Goal: Task Accomplishment & Management: Use online tool/utility

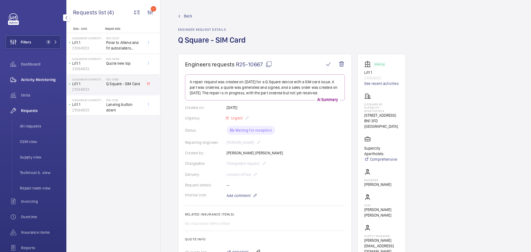
drag, startPoint x: 45, startPoint y: 80, endPoint x: 43, endPoint y: 79, distance: 2.9
click at [44, 80] on span "Activity Monitoring" at bounding box center [41, 80] width 40 height 6
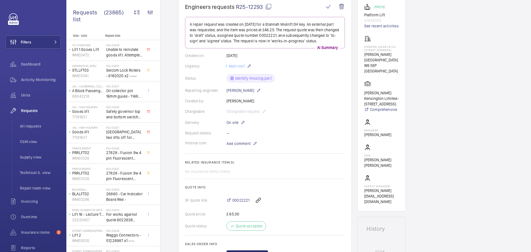
scroll to position [58, 0]
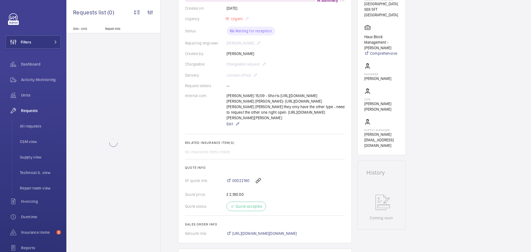
scroll to position [166, 0]
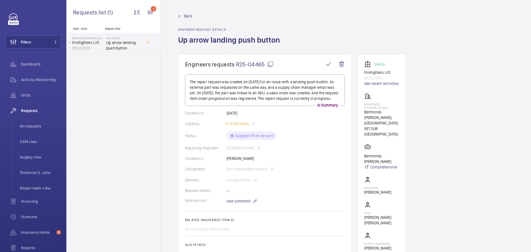
scroll to position [166, 0]
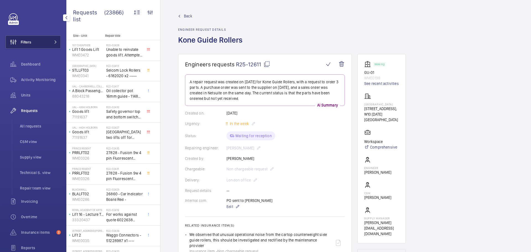
click at [36, 41] on button "Filters" at bounding box center [33, 41] width 55 height 13
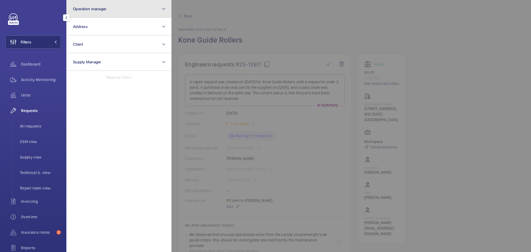
click at [116, 11] on button "Operation manager" at bounding box center [118, 9] width 105 height 18
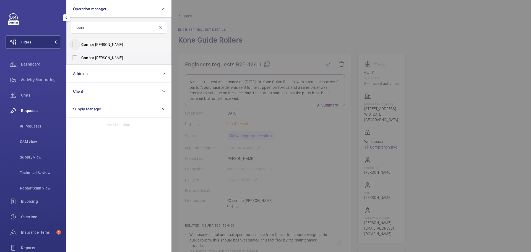
type input "conn"
click at [75, 42] on input "Conn or Dudley" at bounding box center [74, 44] width 11 height 11
checkbox input "true"
click at [22, 95] on span "Units" at bounding box center [41, 95] width 40 height 6
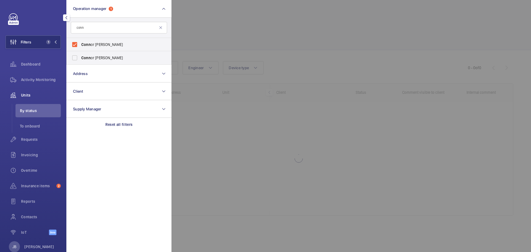
click at [198, 31] on div at bounding box center [437, 126] width 531 height 252
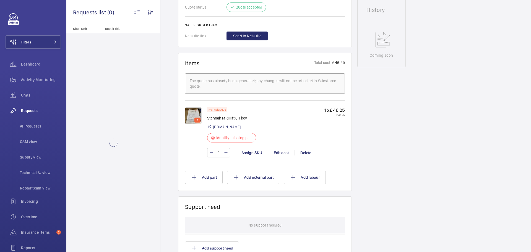
scroll to position [277, 0]
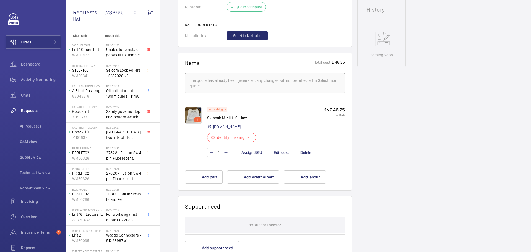
click at [196, 117] on p "4" at bounding box center [198, 119] width 4 height 5
click at [195, 117] on img at bounding box center [193, 115] width 17 height 17
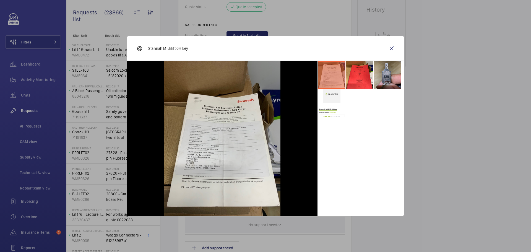
click at [388, 75] on li at bounding box center [388, 75] width 28 height 28
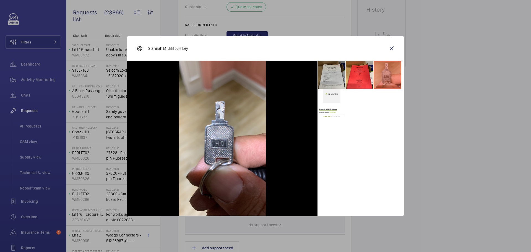
click at [331, 82] on li at bounding box center [332, 75] width 28 height 28
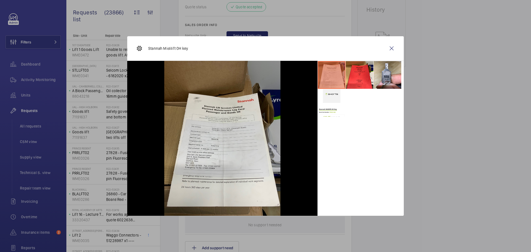
click at [342, 25] on div at bounding box center [265, 126] width 531 height 252
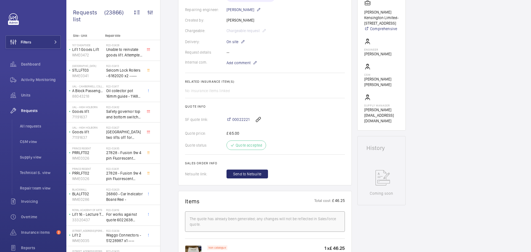
scroll to position [305, 0]
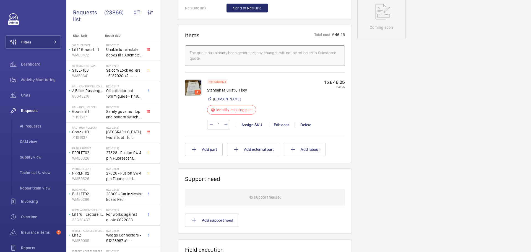
click at [195, 88] on img at bounding box center [193, 87] width 17 height 17
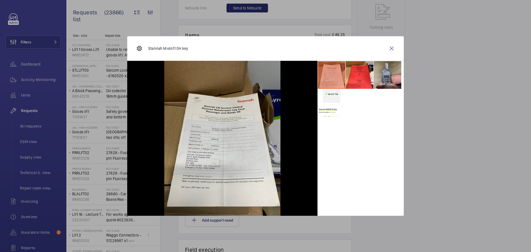
click at [394, 78] on li at bounding box center [388, 75] width 28 height 28
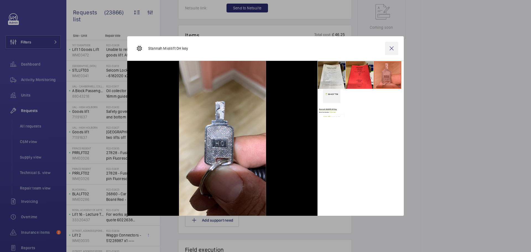
click at [394, 49] on wm-front-icon-button at bounding box center [391, 48] width 13 height 13
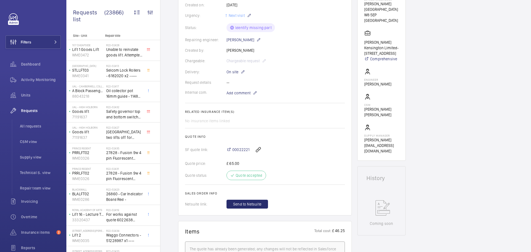
scroll to position [194, 0]
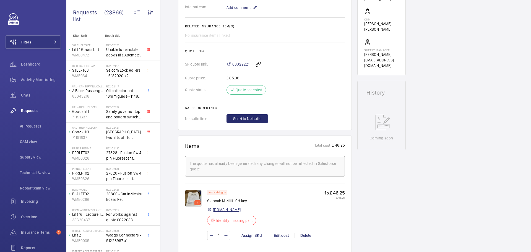
click at [223, 212] on link "[DOMAIN_NAME]" at bounding box center [227, 210] width 28 height 6
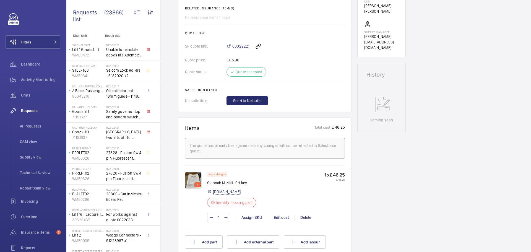
scroll to position [221, 0]
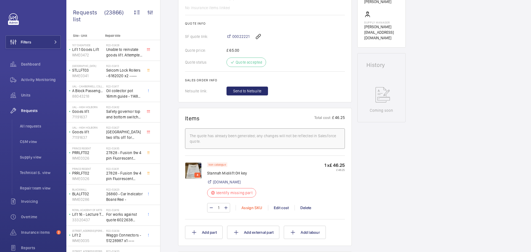
click at [249, 209] on div "Assign SKU" at bounding box center [252, 208] width 32 height 6
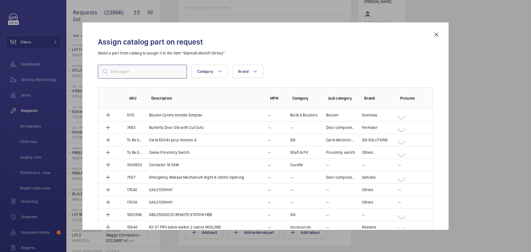
click at [135, 69] on input "text" at bounding box center [142, 72] width 89 height 14
type input "m"
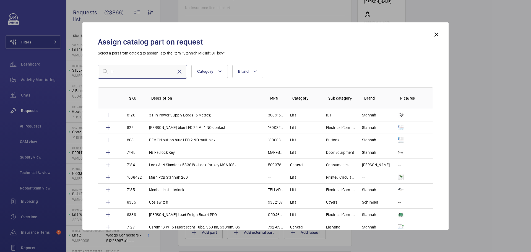
type input "s"
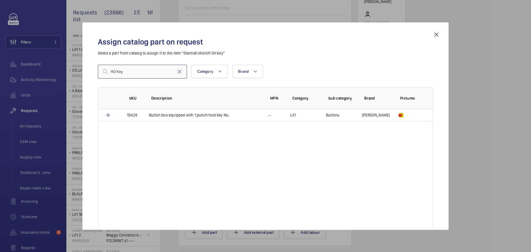
click at [123, 73] on input "HO Key" at bounding box center [142, 72] width 89 height 14
type input "H"
